Goal: Task Accomplishment & Management: Manage account settings

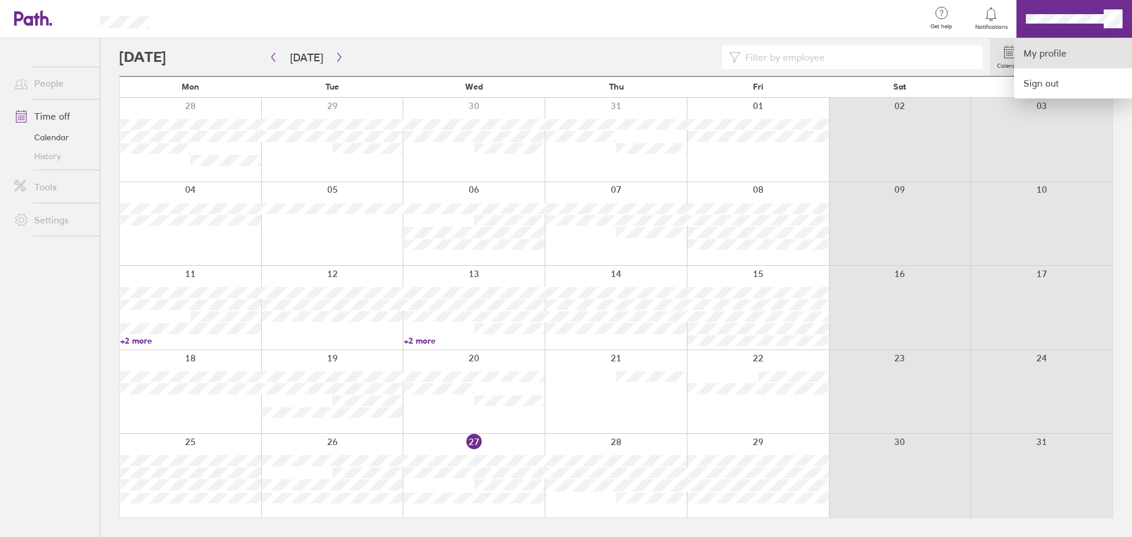
click at [1041, 54] on link "My profile" at bounding box center [1073, 53] width 118 height 30
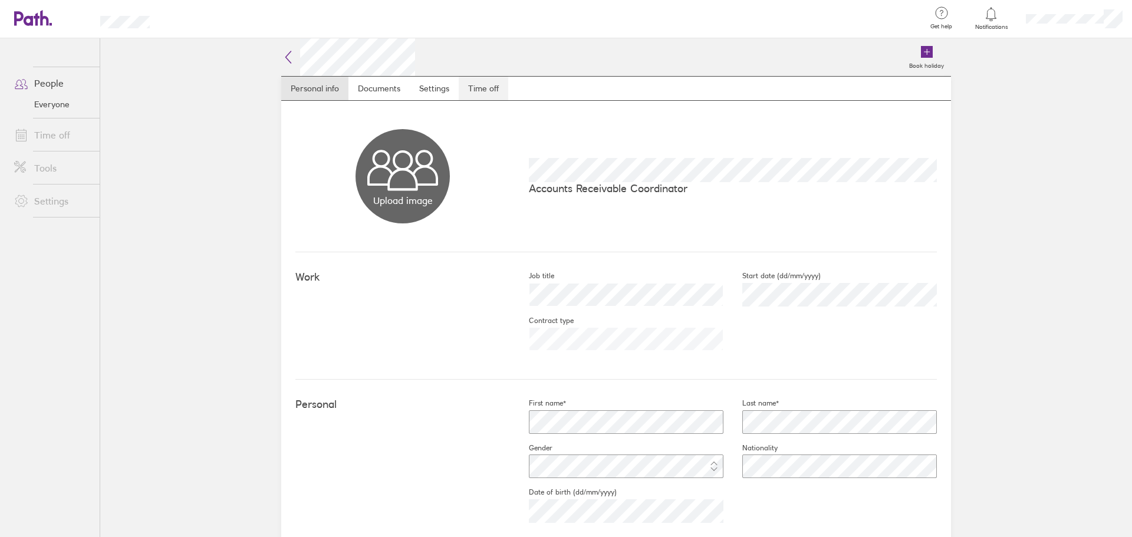
click at [498, 87] on link "Time off" at bounding box center [484, 89] width 50 height 24
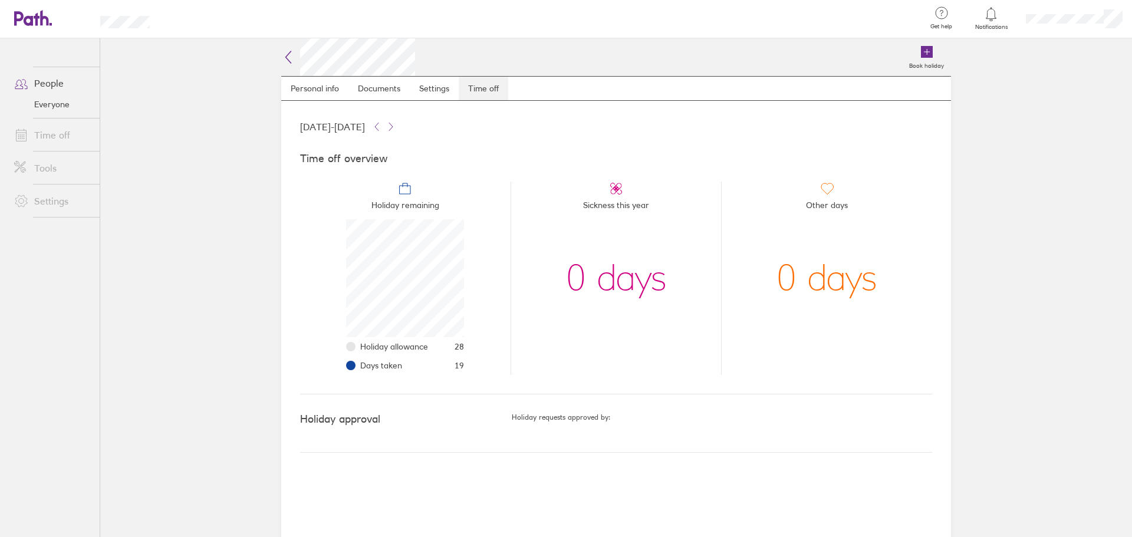
scroll to position [118, 118]
click at [396, 128] on icon at bounding box center [390, 126] width 9 height 9
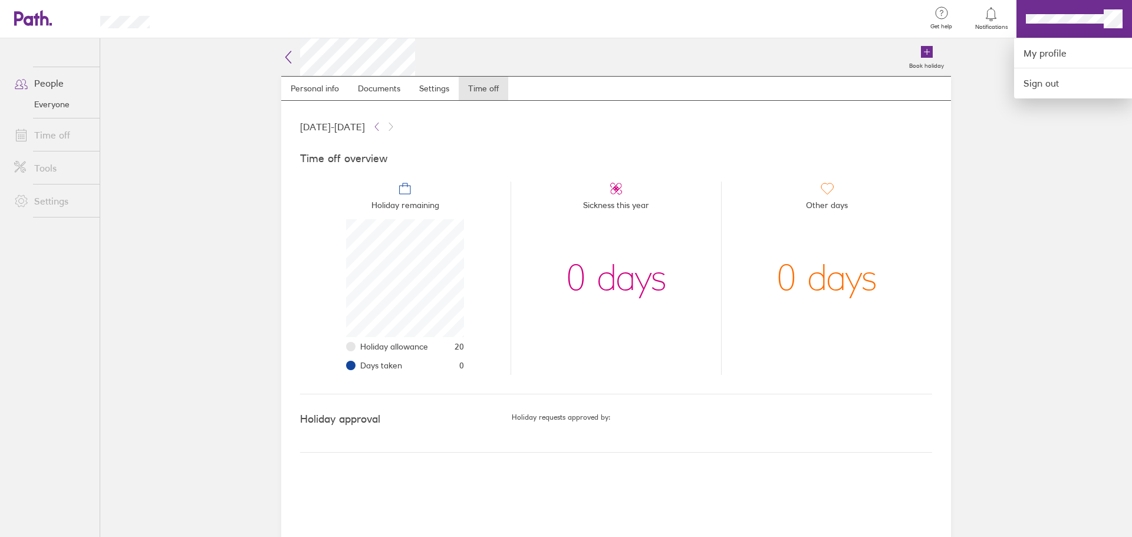
click at [42, 134] on div at bounding box center [566, 268] width 1132 height 537
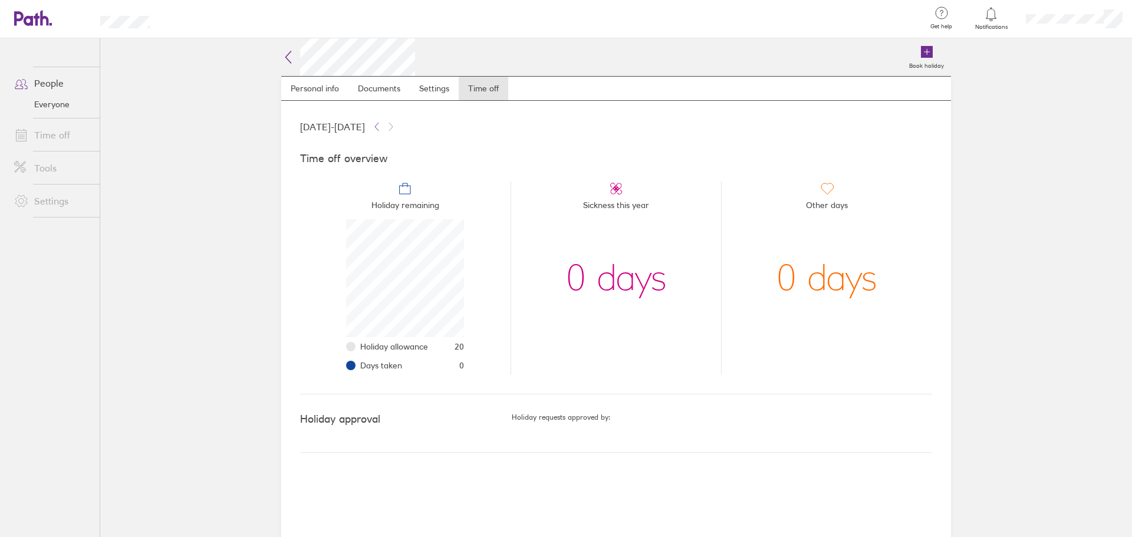
click at [44, 134] on link "Time off" at bounding box center [52, 135] width 95 height 24
